Goal: Information Seeking & Learning: Understand process/instructions

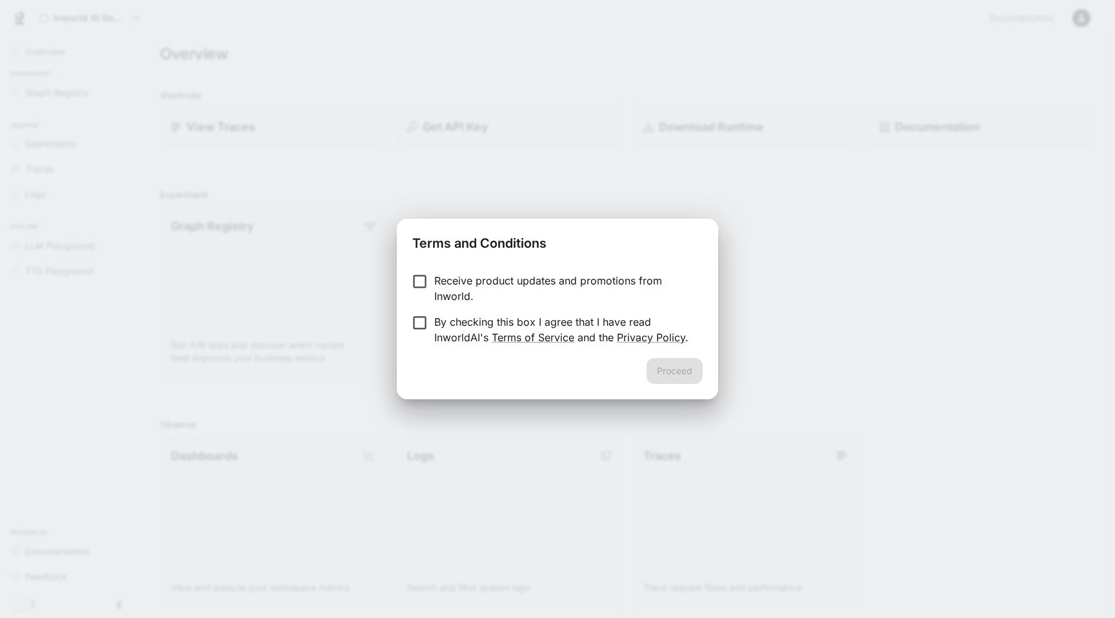
click at [487, 279] on p "Receive product updates and promotions from Inworld." at bounding box center [563, 288] width 258 height 31
click at [471, 311] on form "Receive product updates and promotions from Inworld. By checking this box I agr…" at bounding box center [557, 309] width 290 height 72
click at [502, 319] on p "By checking this box I agree that I have read InworldAI's Terms of Service and …" at bounding box center [563, 329] width 258 height 31
click at [679, 366] on button "Proceed" at bounding box center [674, 371] width 56 height 26
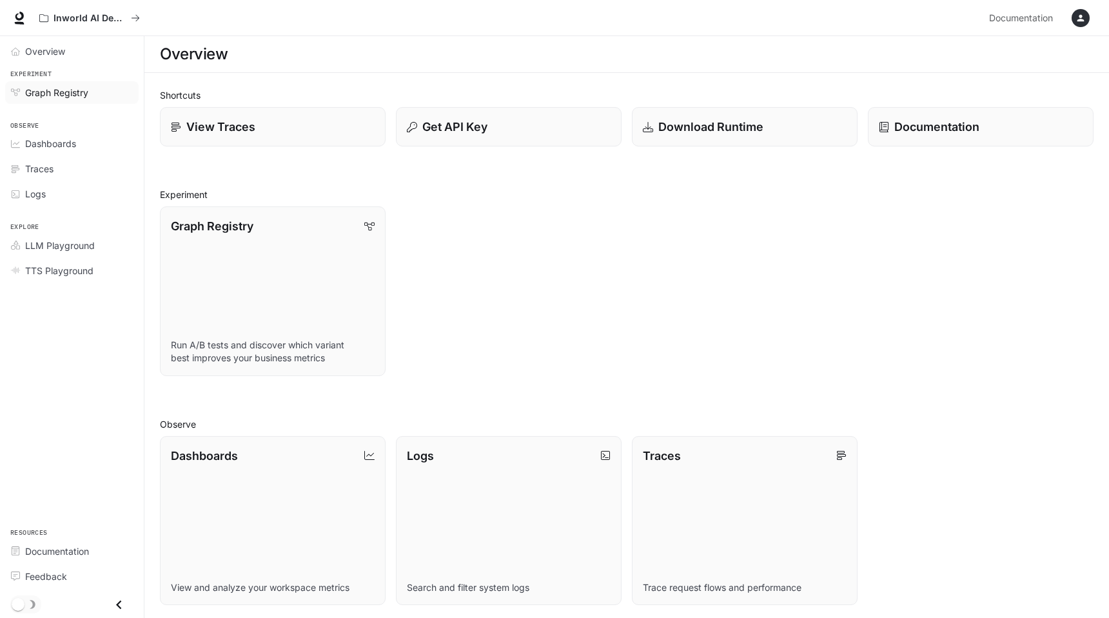
click at [82, 88] on span "Graph Registry" at bounding box center [56, 93] width 63 height 14
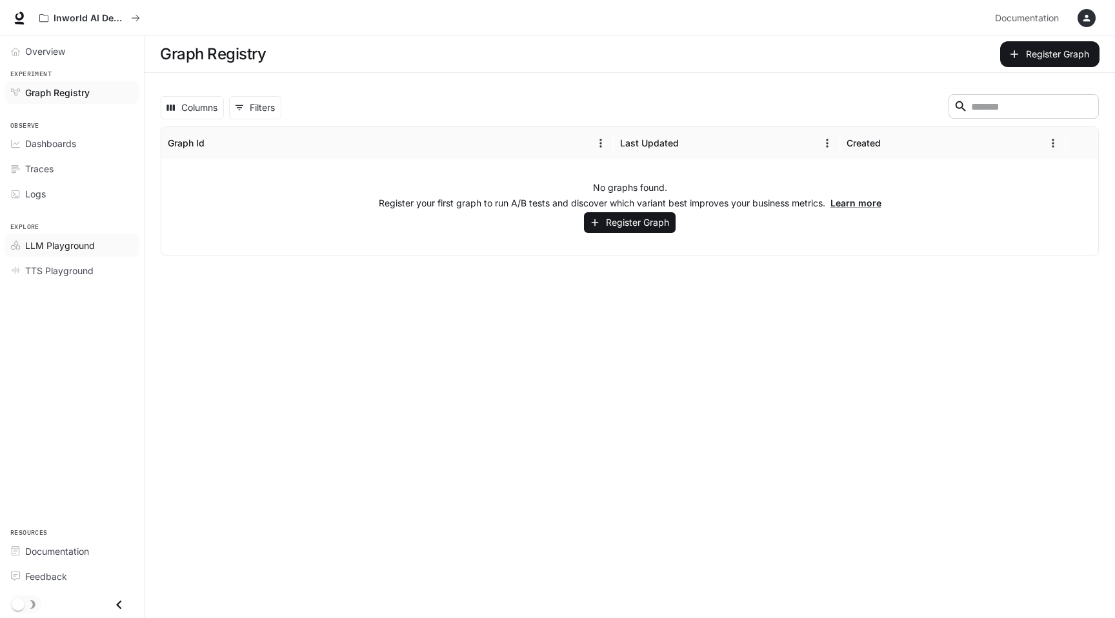
click at [82, 247] on span "LLM Playground" at bounding box center [60, 246] width 70 height 14
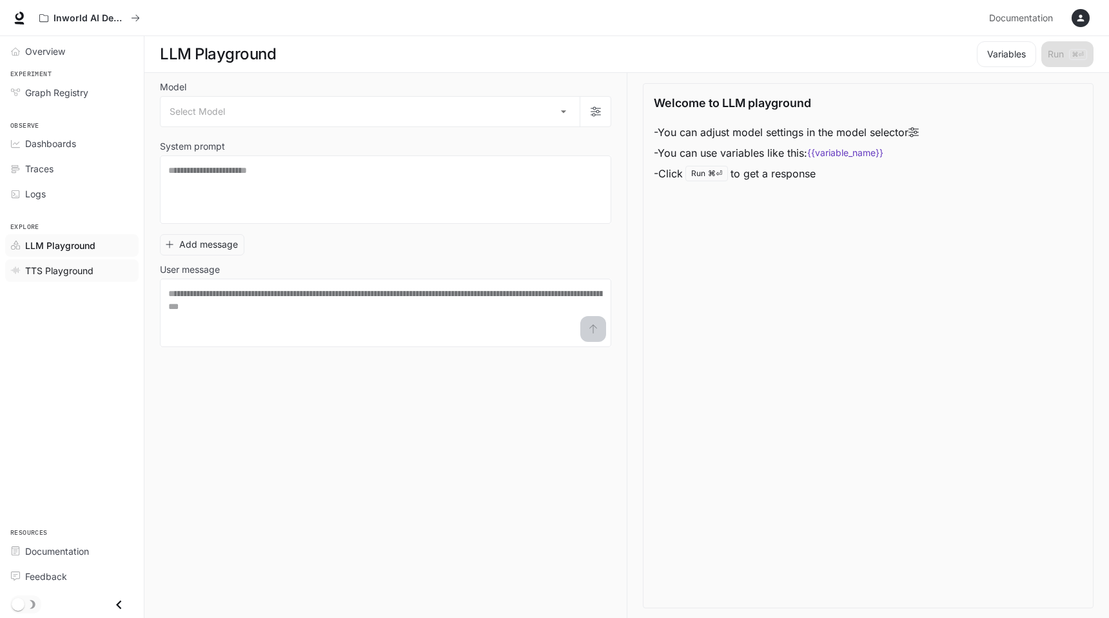
click at [79, 270] on span "TTS Playground" at bounding box center [59, 271] width 68 height 14
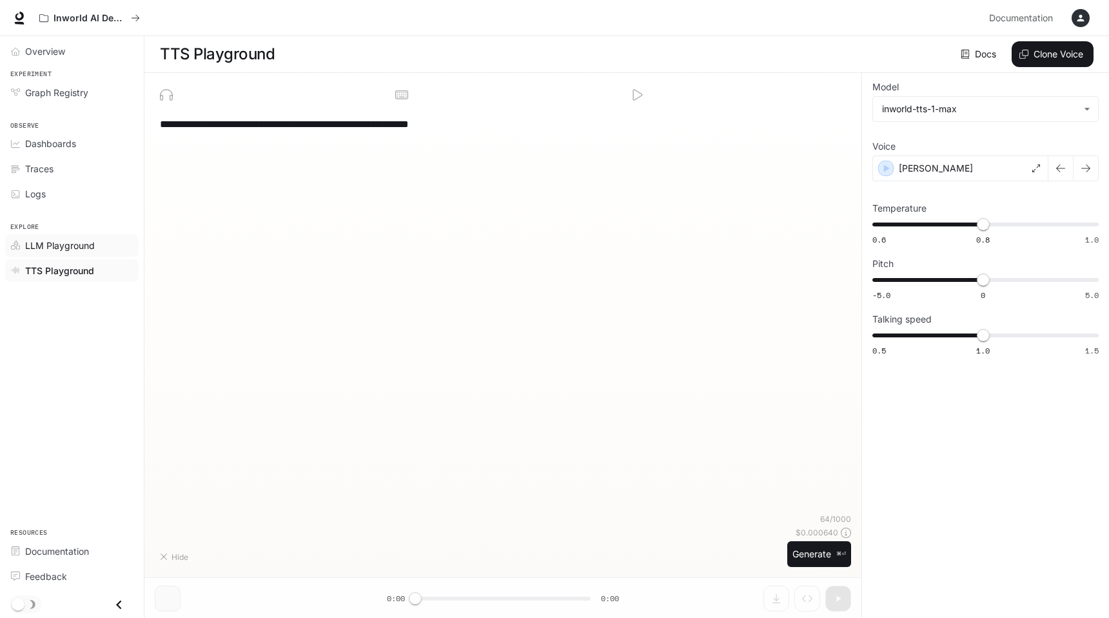
click at [77, 251] on span "LLM Playground" at bounding box center [60, 246] width 70 height 14
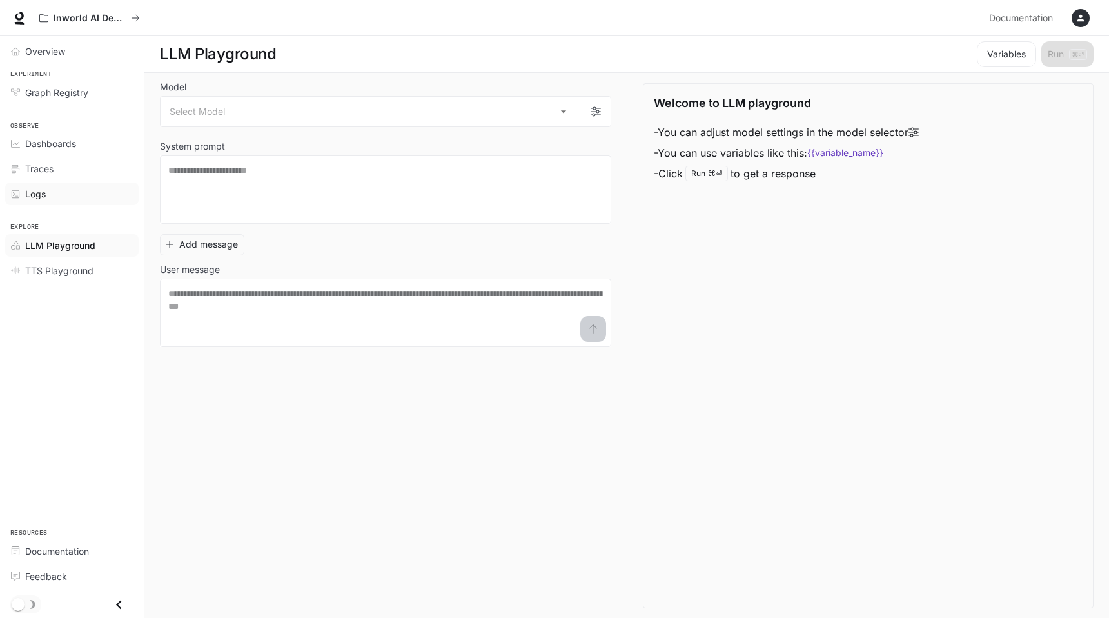
click at [55, 194] on div "Logs" at bounding box center [79, 194] width 108 height 14
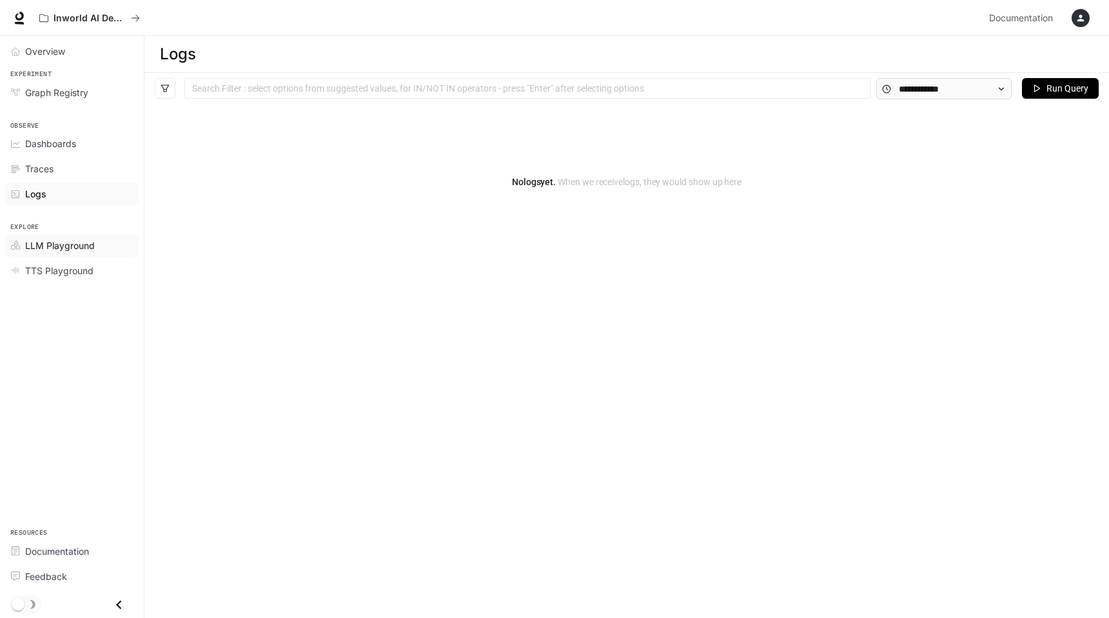
click at [83, 244] on span "LLM Playground" at bounding box center [60, 246] width 70 height 14
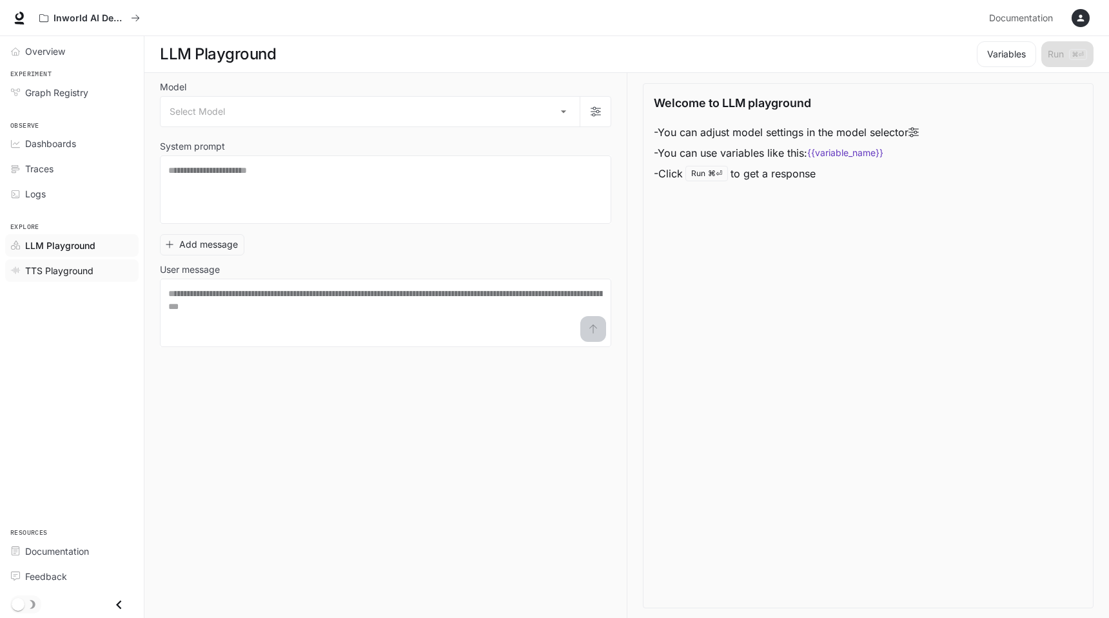
click at [83, 264] on span "TTS Playground" at bounding box center [59, 271] width 68 height 14
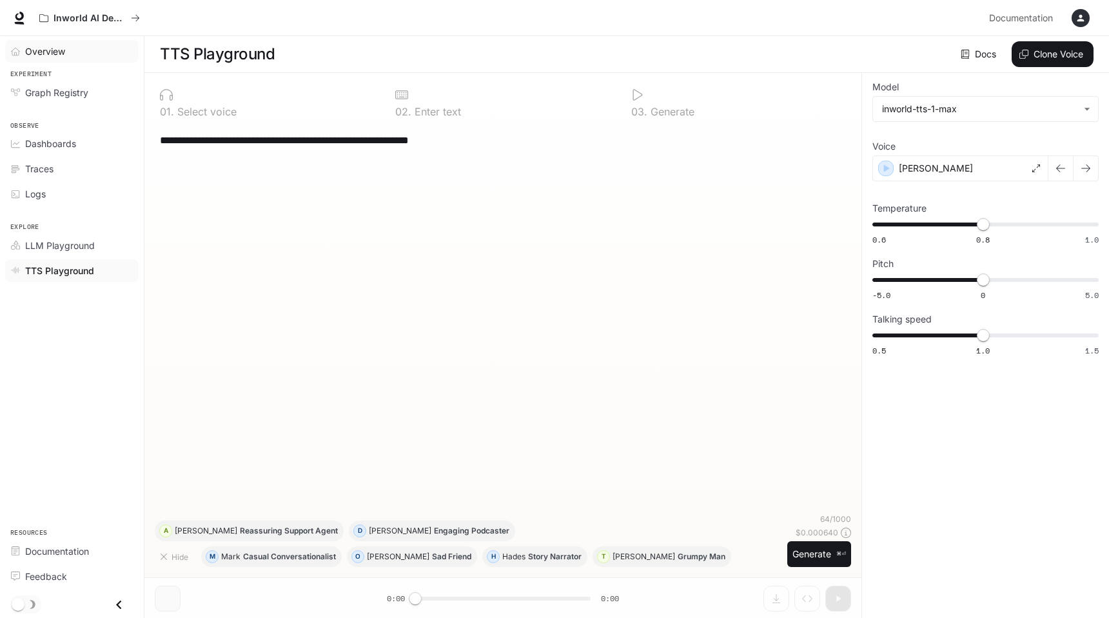
click at [50, 46] on span "Overview" at bounding box center [45, 52] width 40 height 14
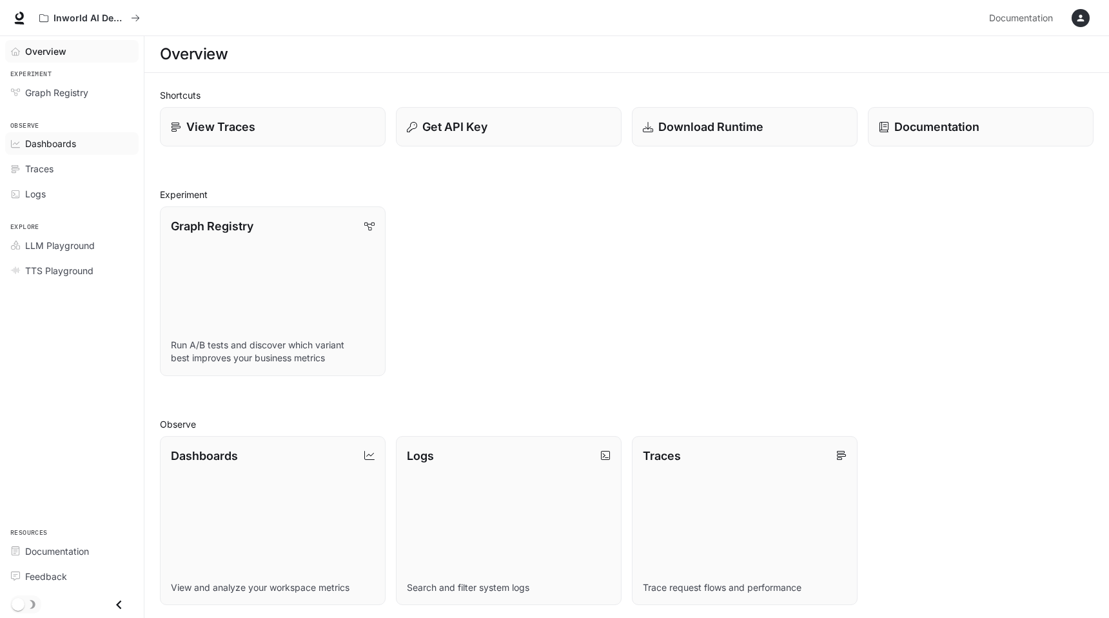
click at [70, 138] on span "Dashboards" at bounding box center [50, 144] width 51 height 14
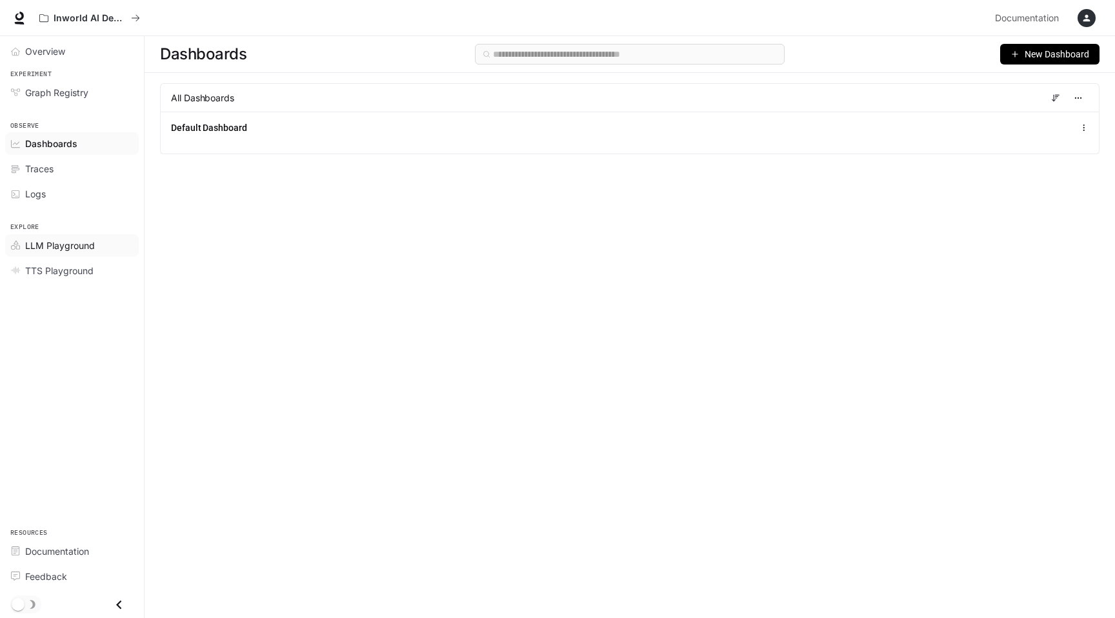
click at [51, 234] on link "LLM Playground" at bounding box center [72, 245] width 134 height 23
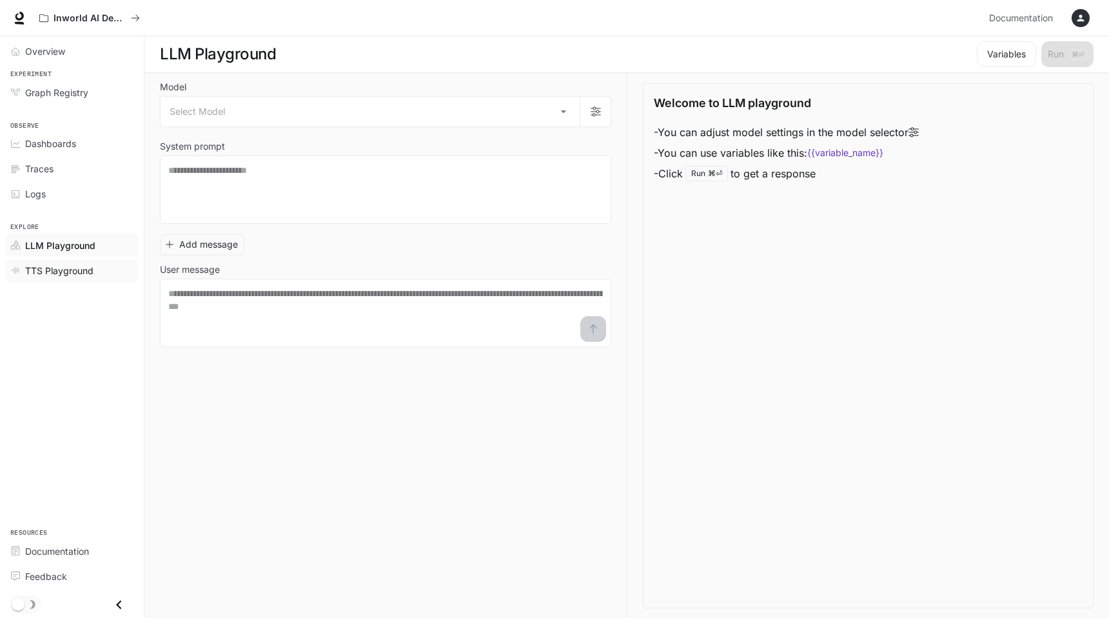
click at [51, 266] on span "TTS Playground" at bounding box center [59, 271] width 68 height 14
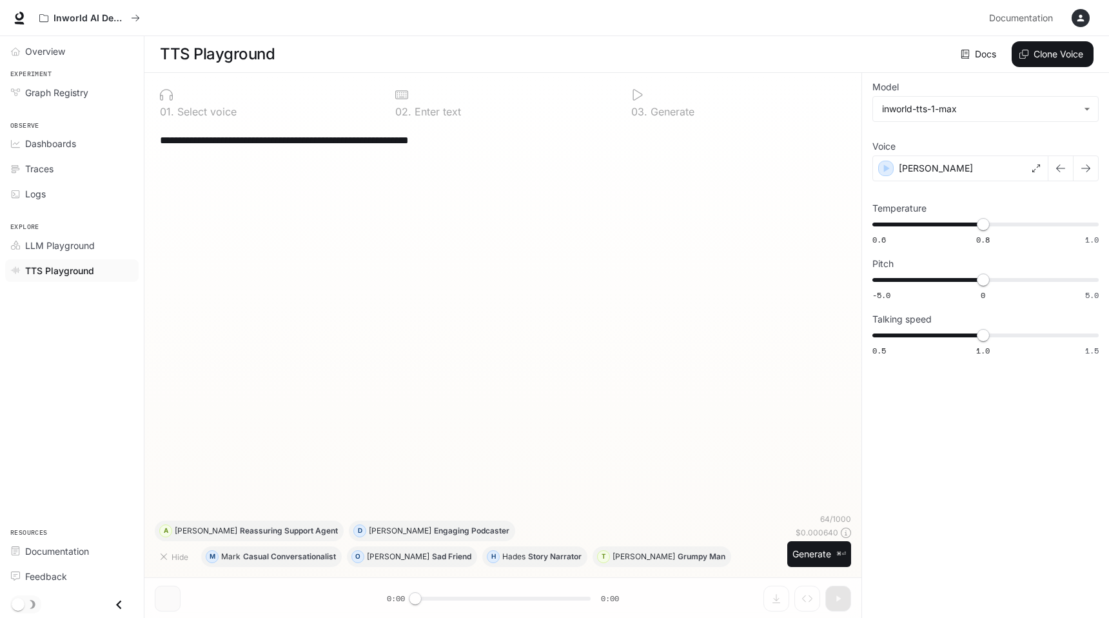
click at [102, 268] on div "TTS Playground" at bounding box center [79, 271] width 108 height 14
click at [91, 544] on div "Documentation" at bounding box center [79, 551] width 108 height 14
